Goal: Information Seeking & Learning: Learn about a topic

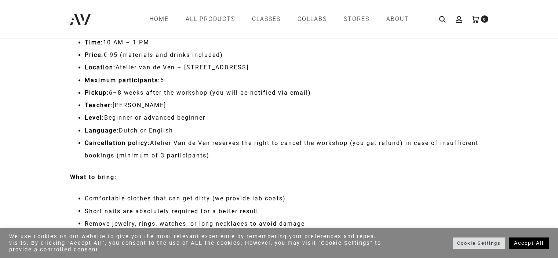
scroll to position [1146, 0]
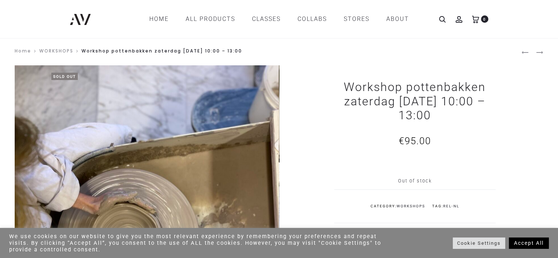
click at [54, 50] on link "WORKSHOPS" at bounding box center [56, 51] width 34 height 6
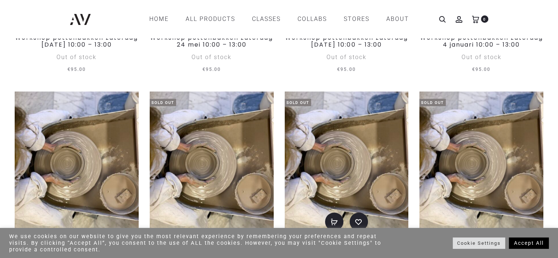
scroll to position [3400, 0]
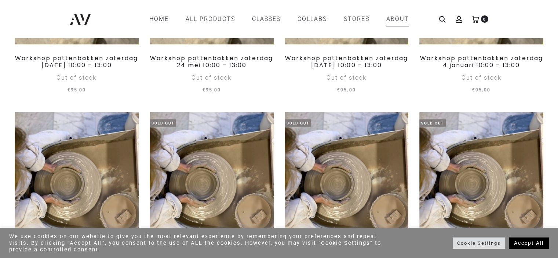
click at [397, 17] on link "ABOUT" at bounding box center [398, 19] width 23 height 12
